Goal: Task Accomplishment & Management: Manage account settings

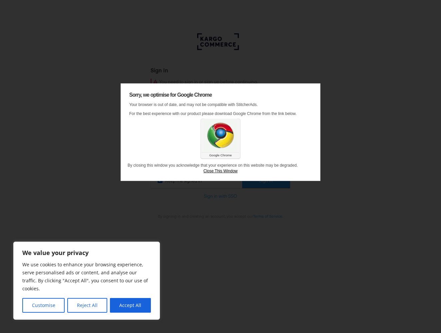
click at [230, 174] on link "Close This Window" at bounding box center [220, 171] width 186 height 6
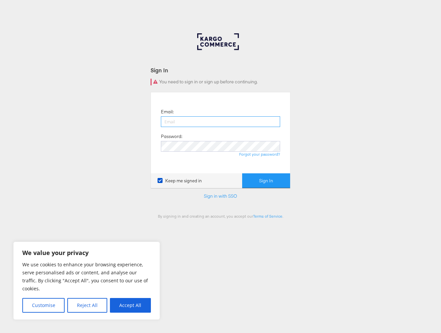
click at [218, 118] on input "email" at bounding box center [220, 121] width 119 height 11
type input "aiden.keating@kargo.com"
click at [266, 178] on button "Sign In" at bounding box center [266, 180] width 48 height 15
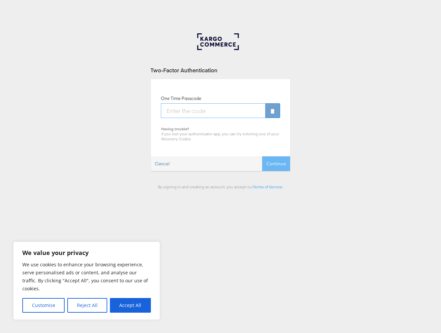
click at [201, 112] on input "One Time Passcode" at bounding box center [213, 110] width 105 height 15
type input "927578"
click at [276, 162] on button "Continue" at bounding box center [276, 163] width 28 height 15
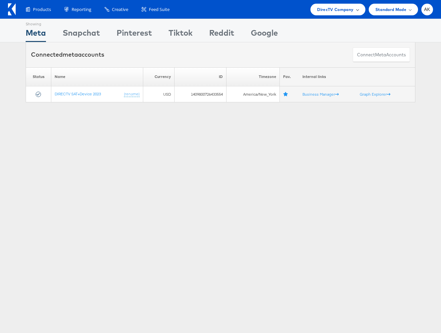
click at [350, 9] on span "DirecTV Company" at bounding box center [335, 9] width 36 height 7
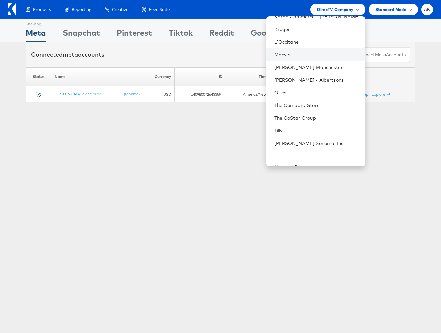
scroll to position [206, 0]
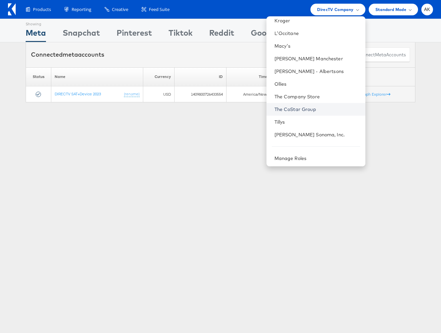
click at [311, 109] on link "The CoStar Group" at bounding box center [317, 109] width 86 height 7
